Goal: Find specific page/section: Find specific page/section

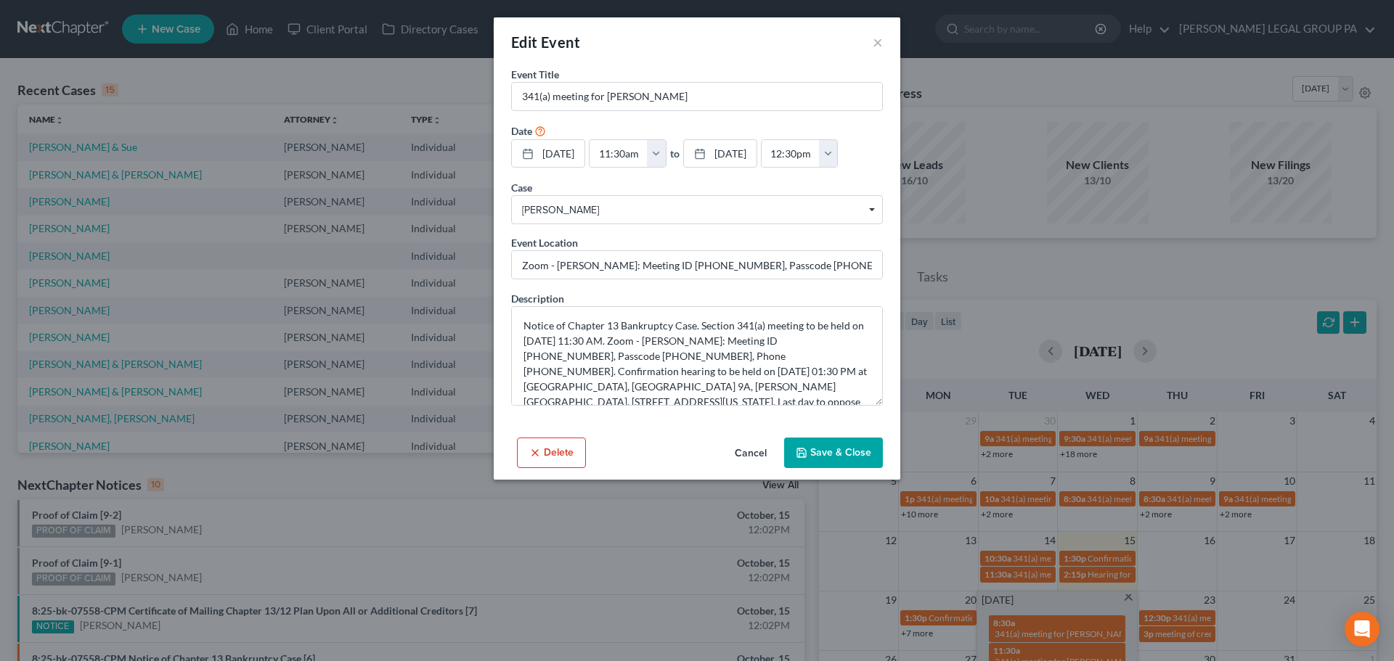
scroll to position [145, 0]
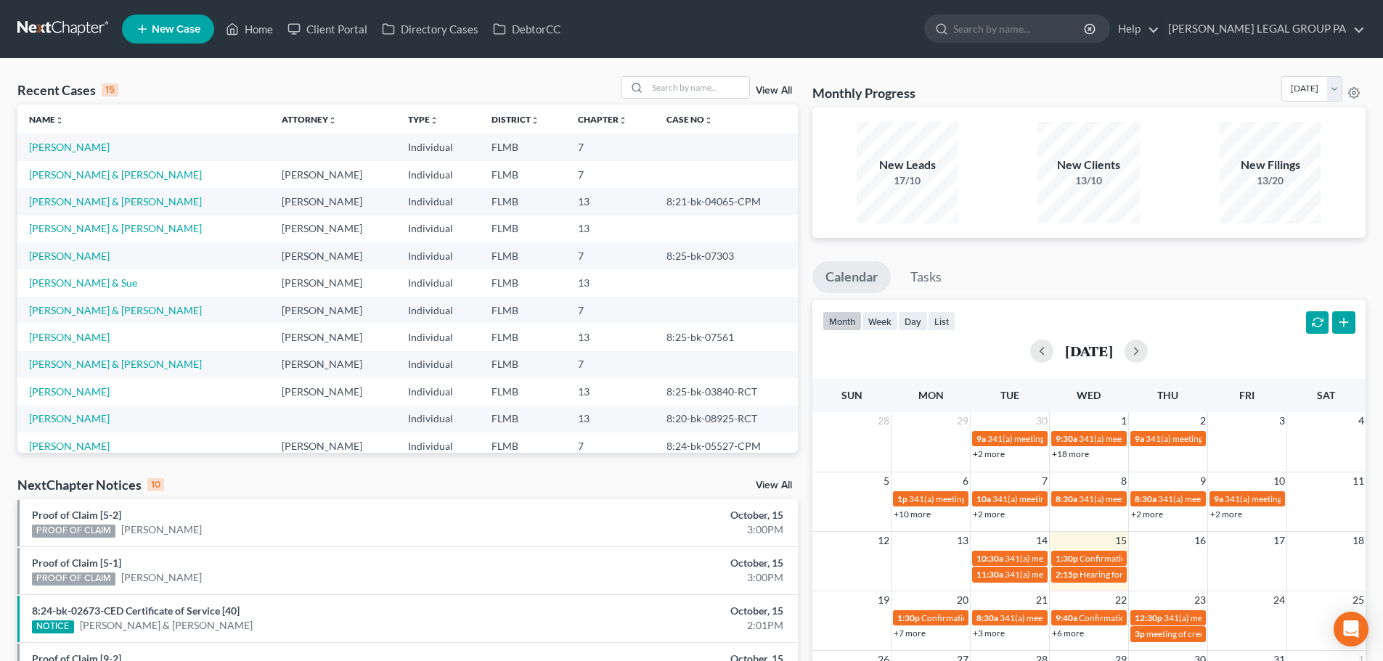
click at [753, 96] on div "View All" at bounding box center [709, 87] width 177 height 23
click at [737, 94] on input "search" at bounding box center [699, 87] width 102 height 21
type input "alvarado"
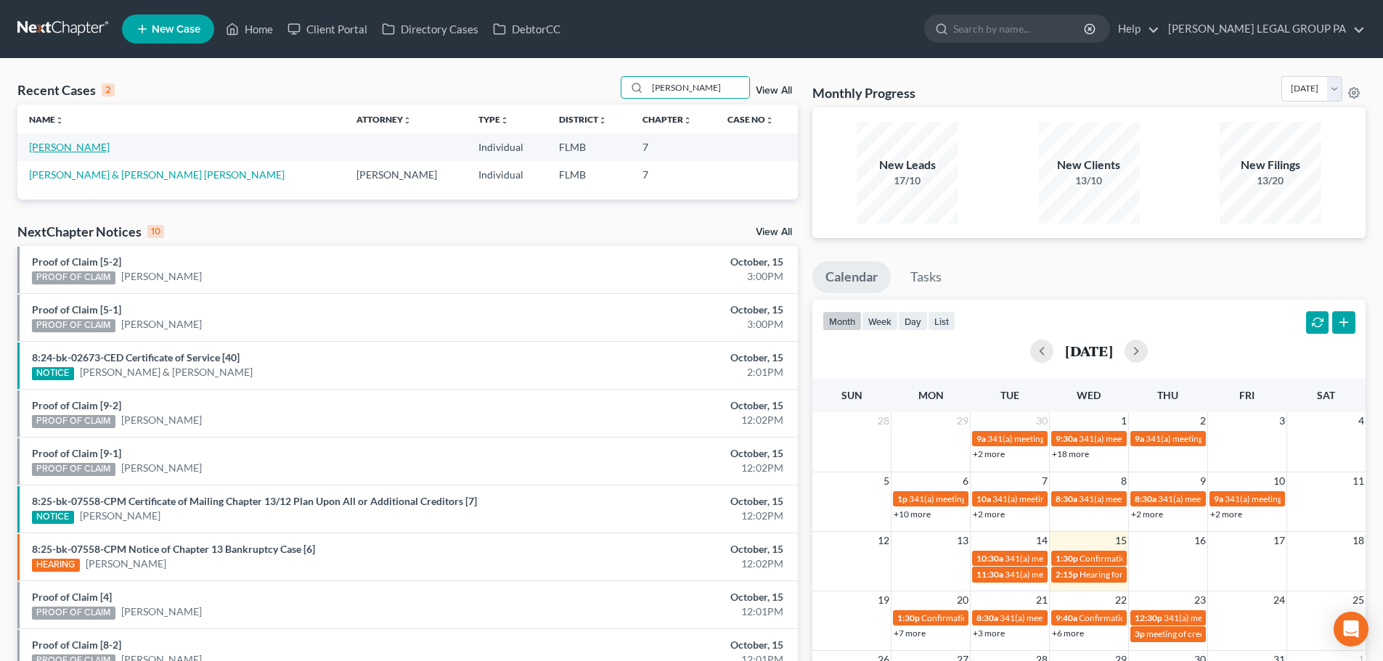
click at [87, 152] on link "Alvarado, Ruben" at bounding box center [69, 147] width 81 height 12
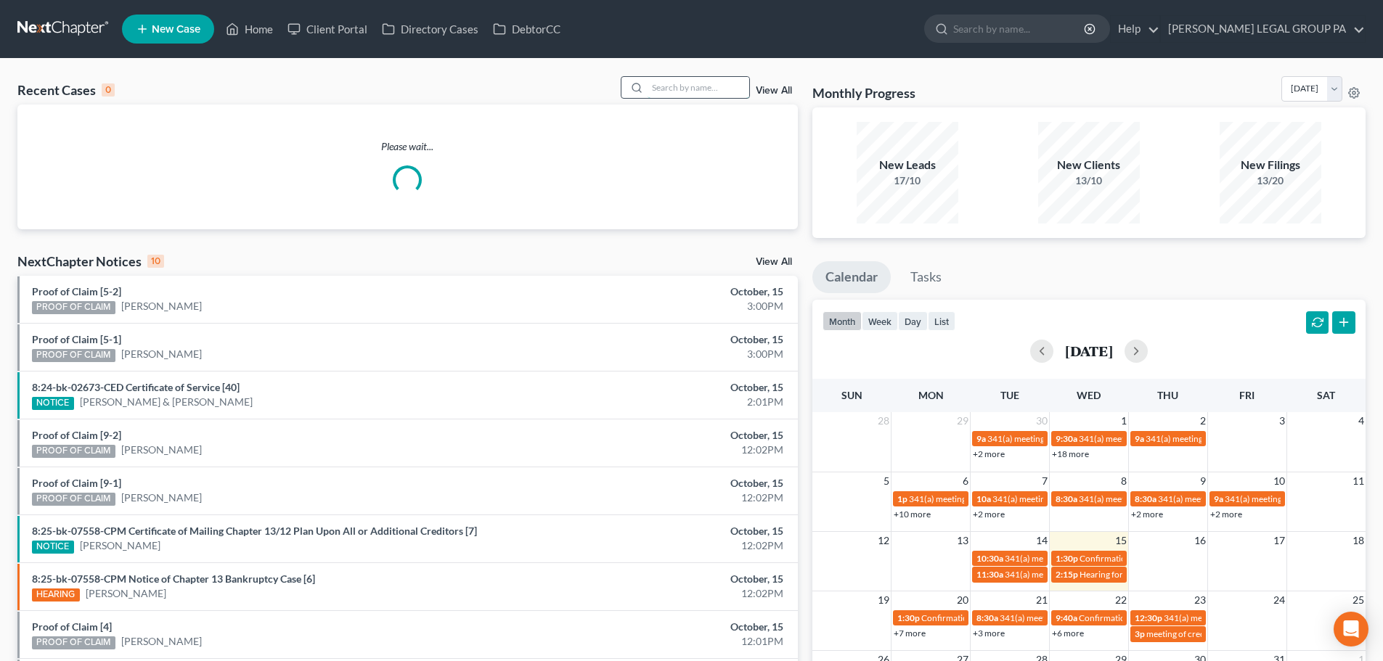
click at [693, 88] on input "search" at bounding box center [699, 87] width 102 height 21
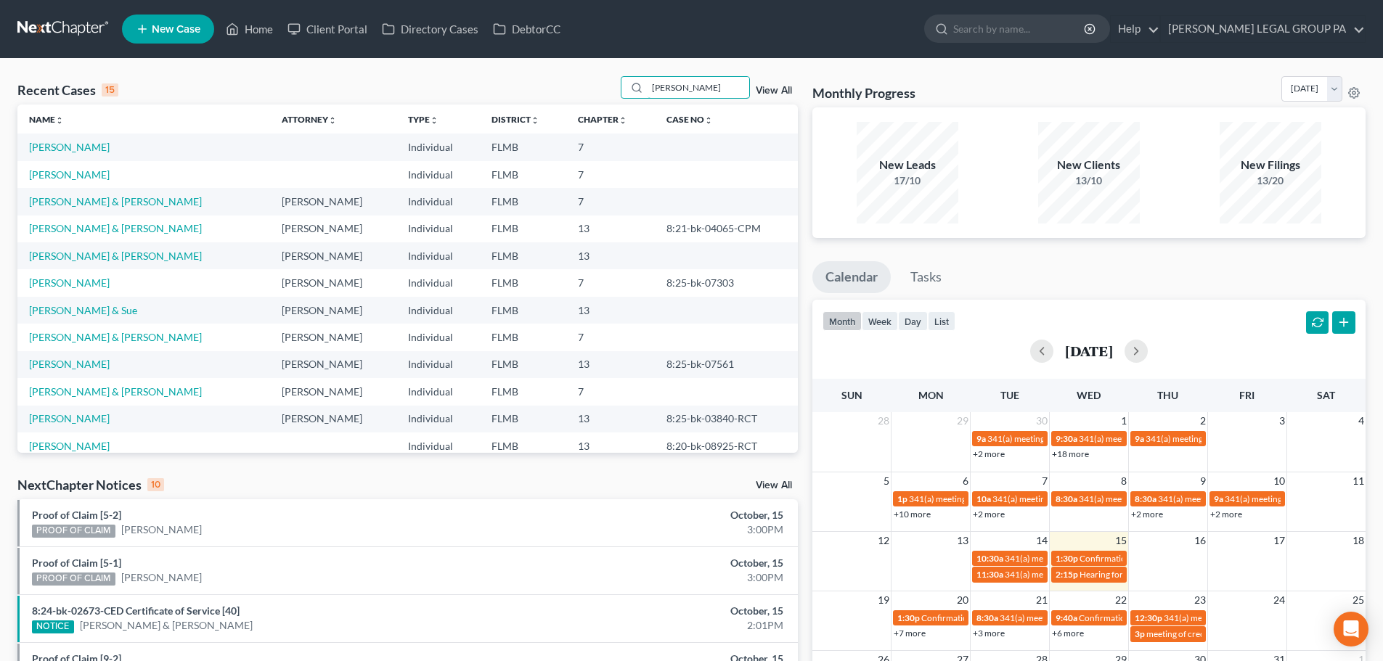
type input "ruben"
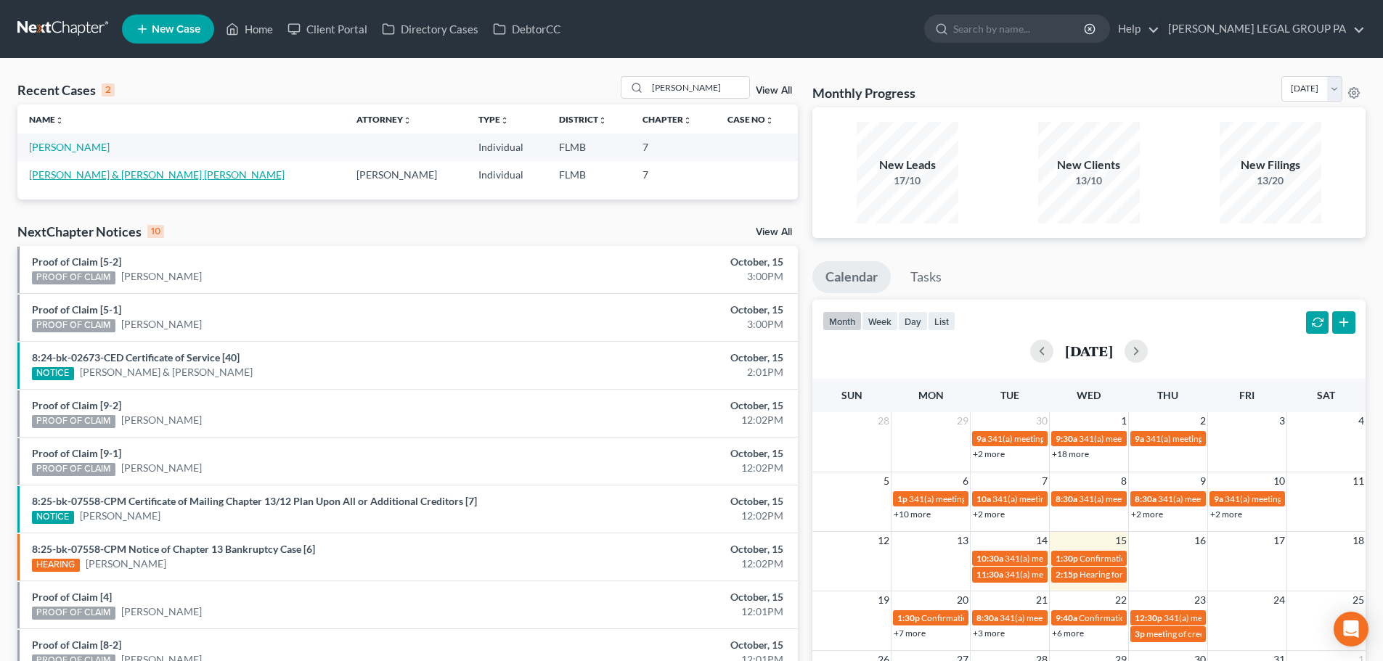
click at [157, 171] on link "Alvarado, Ruben & Torres Alvarado, Martha" at bounding box center [157, 174] width 256 height 12
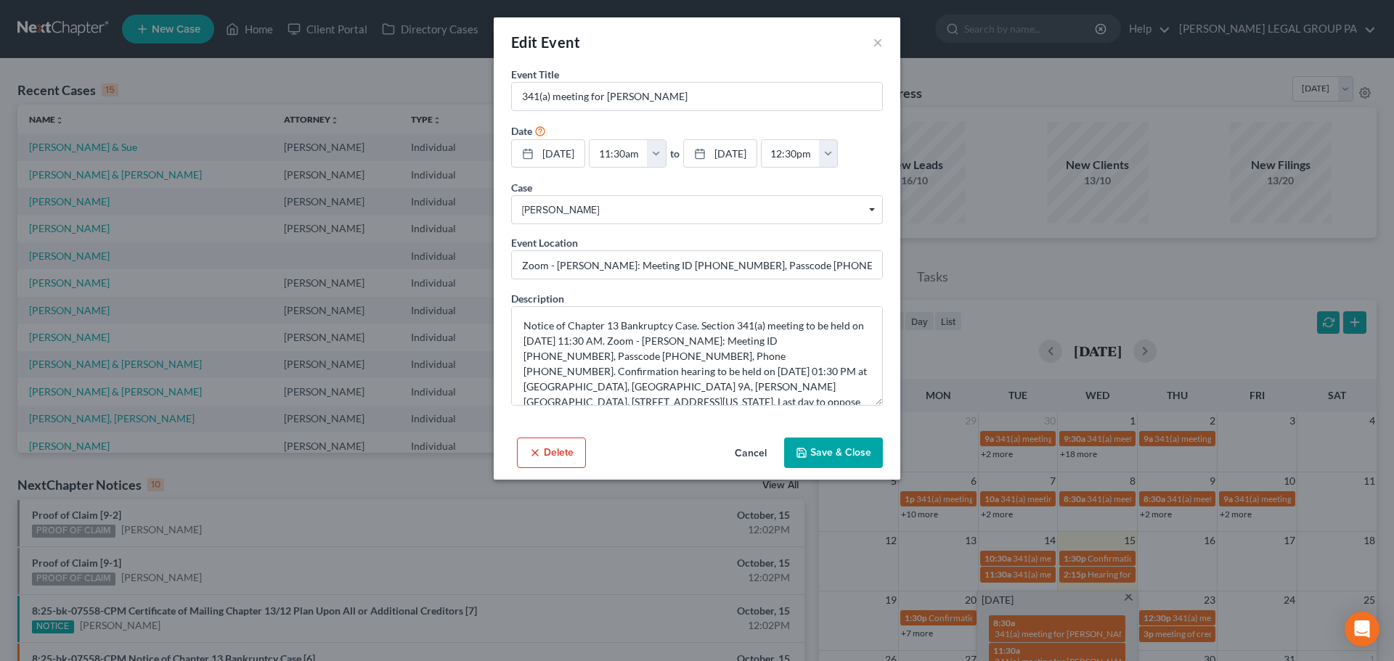
scroll to position [145, 0]
